Goal: Check status: Check status

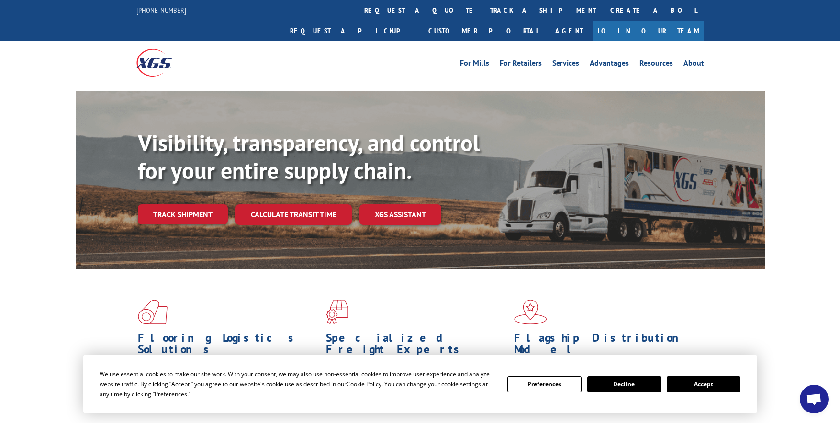
click at [685, 384] on button "Accept" at bounding box center [704, 384] width 74 height 16
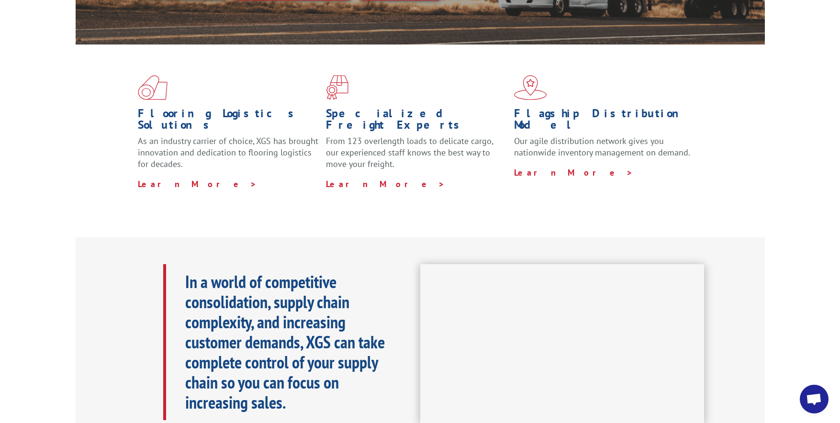
scroll to position [172, 0]
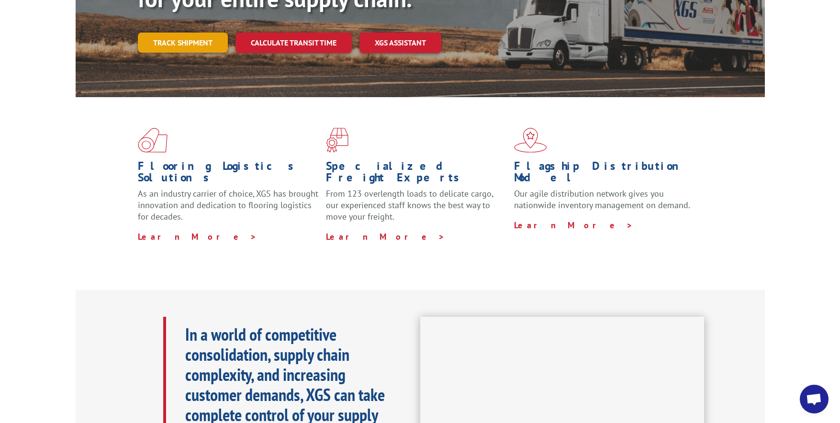
click at [204, 33] on link "Track shipment" at bounding box center [183, 43] width 90 height 20
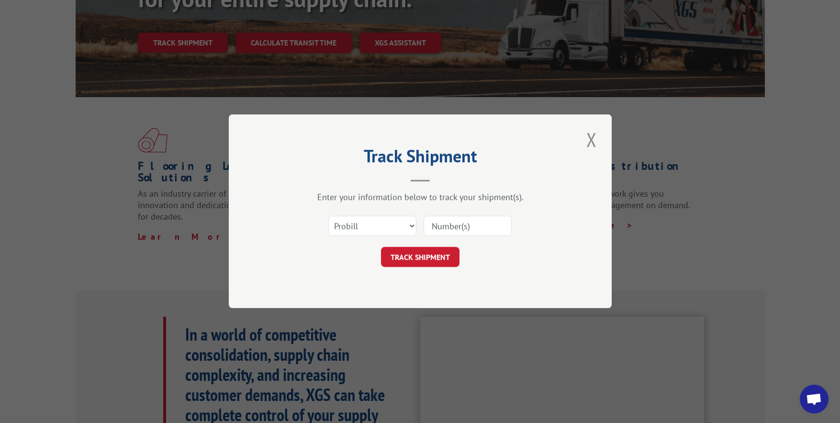
click at [457, 232] on input at bounding box center [468, 226] width 88 height 20
type input "17538674"
click at [427, 252] on button "TRACK SHIPMENT" at bounding box center [420, 257] width 78 height 20
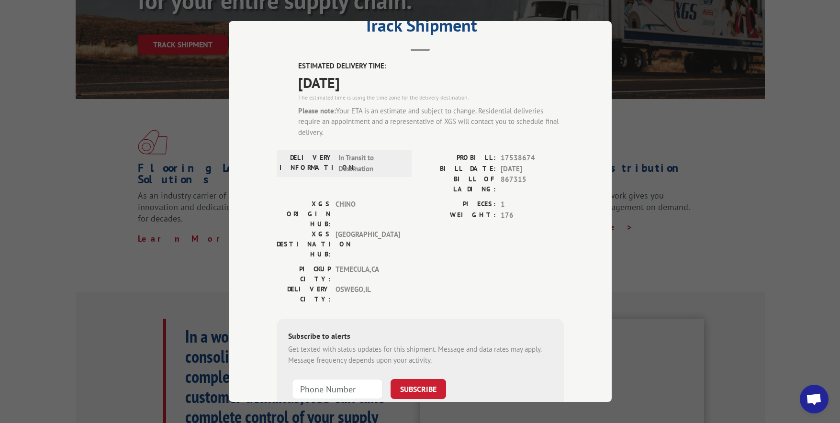
scroll to position [37, 0]
click at [335, 380] on input "+1 (___) ___-____" at bounding box center [337, 390] width 91 height 20
type input "[PHONE_NUMBER]"
click at [402, 380] on button "SUBSCRIBE" at bounding box center [419, 390] width 56 height 20
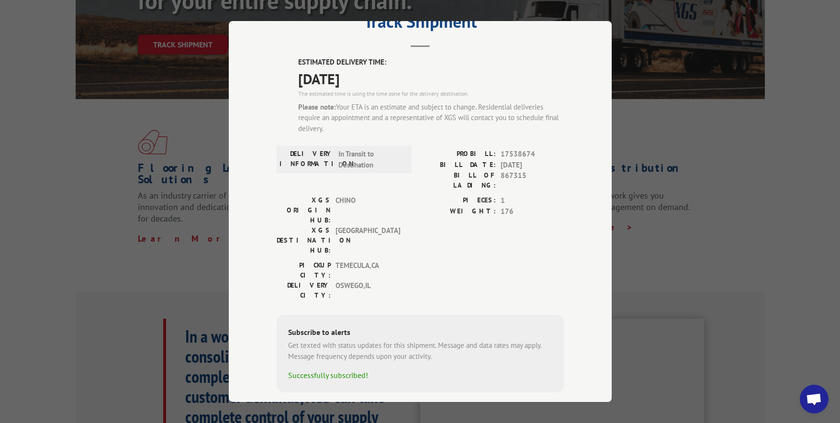
scroll to position [0, 0]
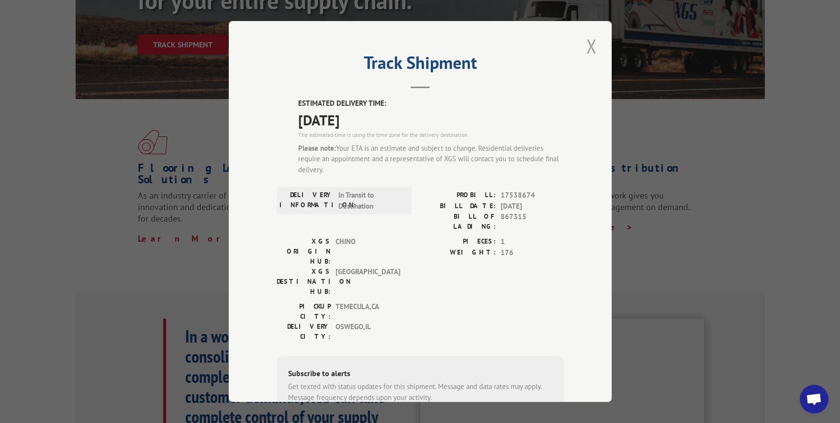
click at [584, 46] on button "Close modal" at bounding box center [591, 46] width 16 height 26
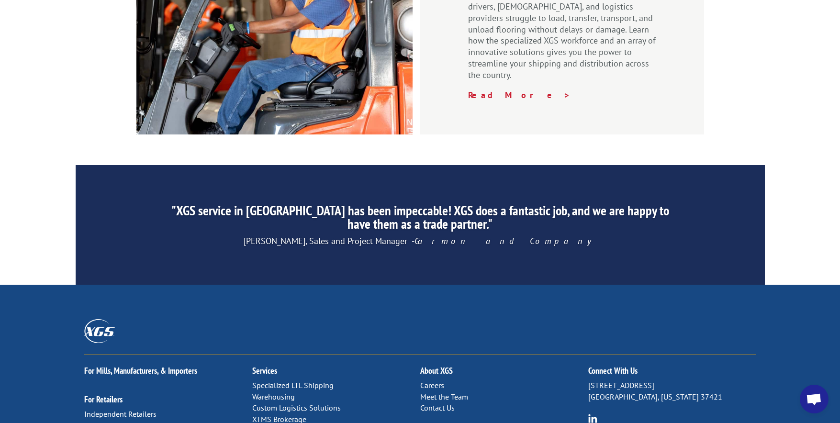
scroll to position [1388, 0]
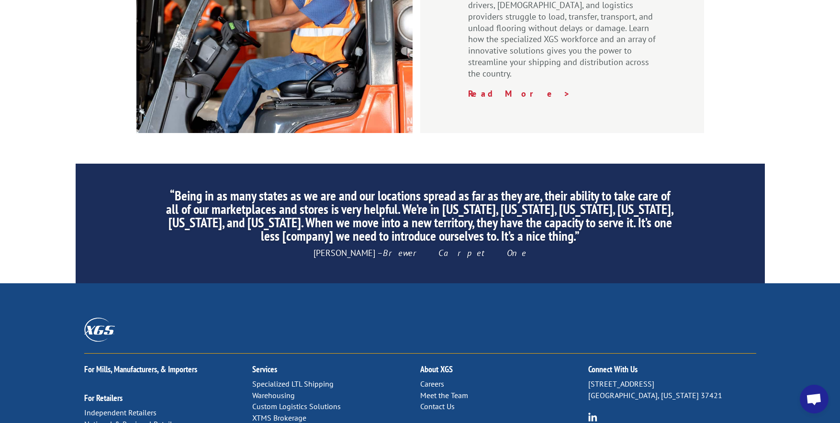
click at [433, 402] on link "Contact Us" at bounding box center [437, 407] width 34 height 10
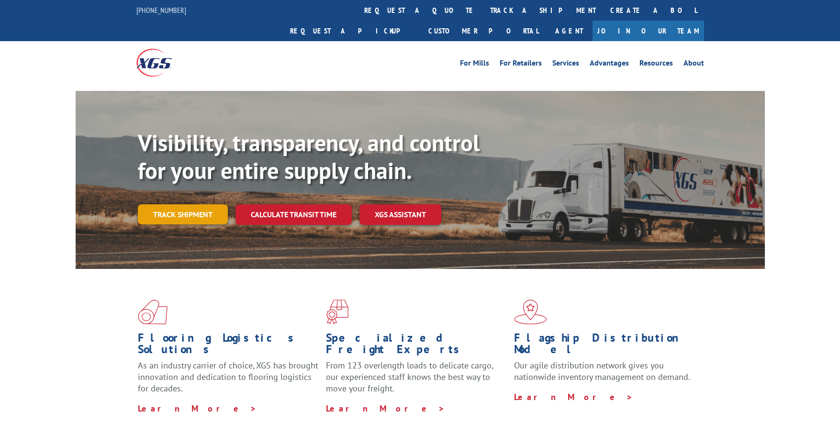
click at [180, 204] on link "Track shipment" at bounding box center [183, 214] width 90 height 20
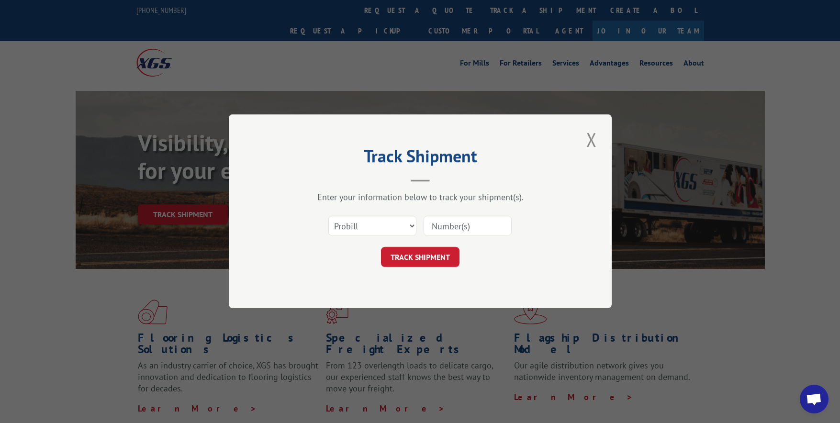
click at [453, 230] on input at bounding box center [468, 226] width 88 height 20
type input "17538674"
click at [414, 258] on button "TRACK SHIPMENT" at bounding box center [420, 257] width 78 height 20
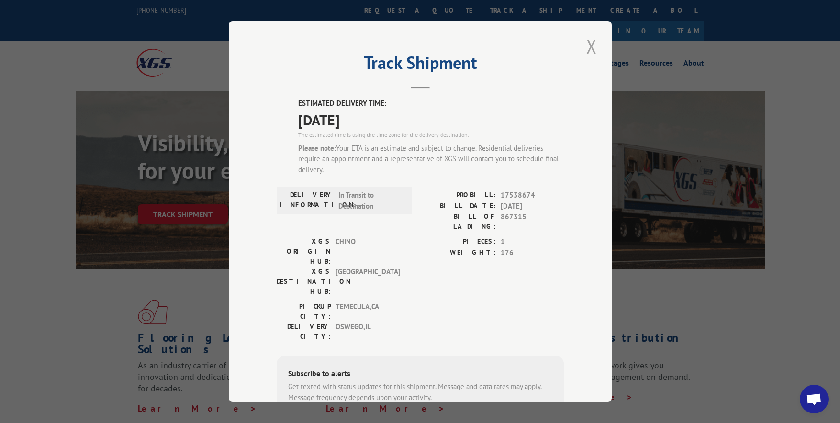
click at [591, 44] on button "Close modal" at bounding box center [591, 46] width 16 height 26
